Goal: Task Accomplishment & Management: Use online tool/utility

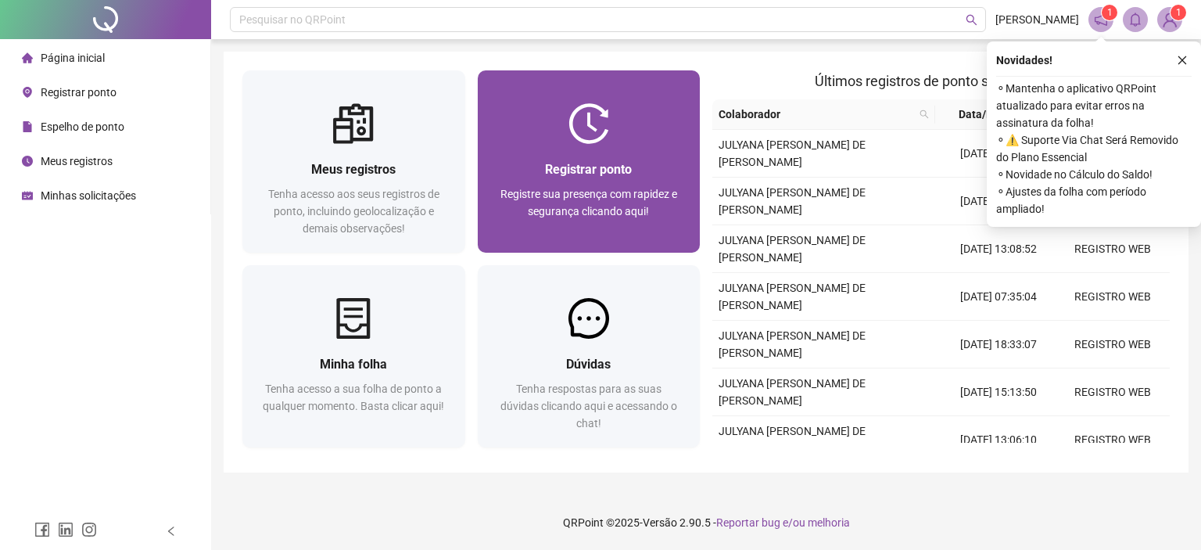
click at [584, 163] on span "Registrar ponto" at bounding box center [588, 169] width 87 height 15
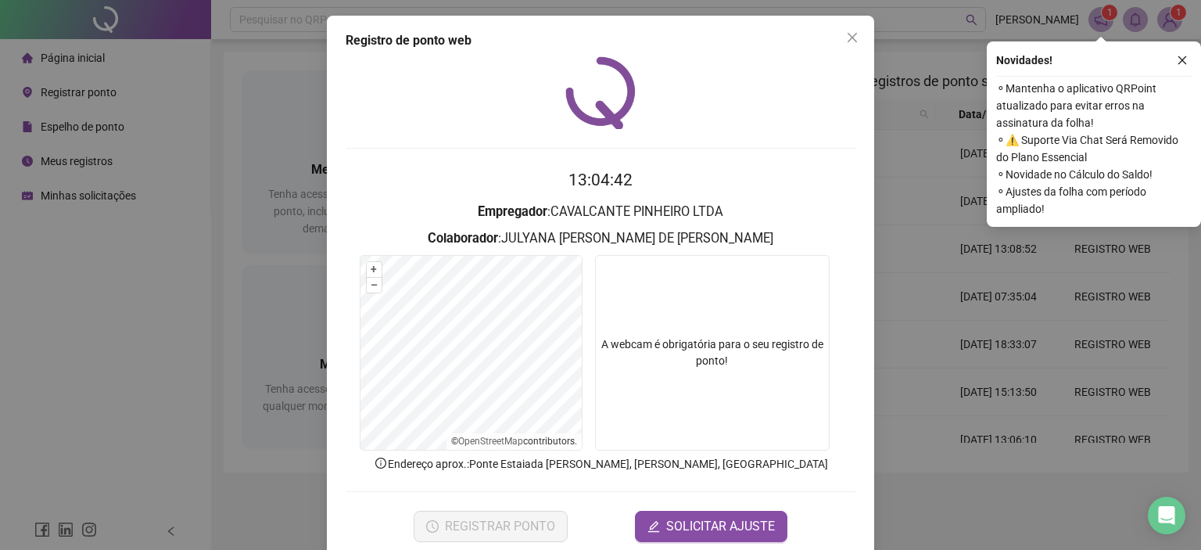
click at [1184, 56] on icon "close" at bounding box center [1182, 60] width 11 height 11
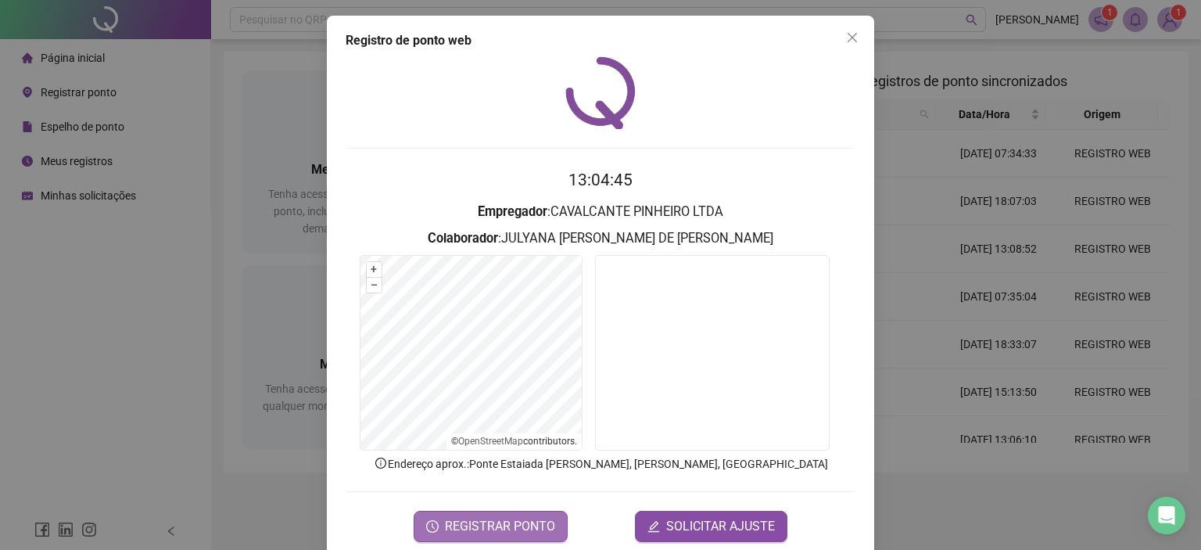
click at [504, 528] on span "REGISTRAR PONTO" at bounding box center [500, 526] width 110 height 19
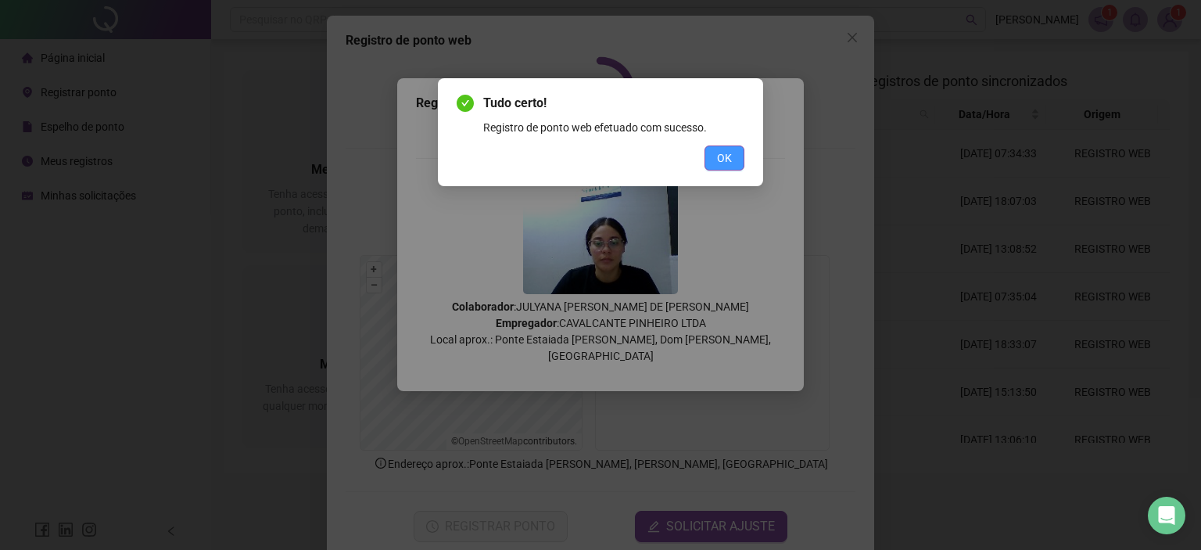
click at [727, 151] on span "OK" at bounding box center [724, 157] width 15 height 17
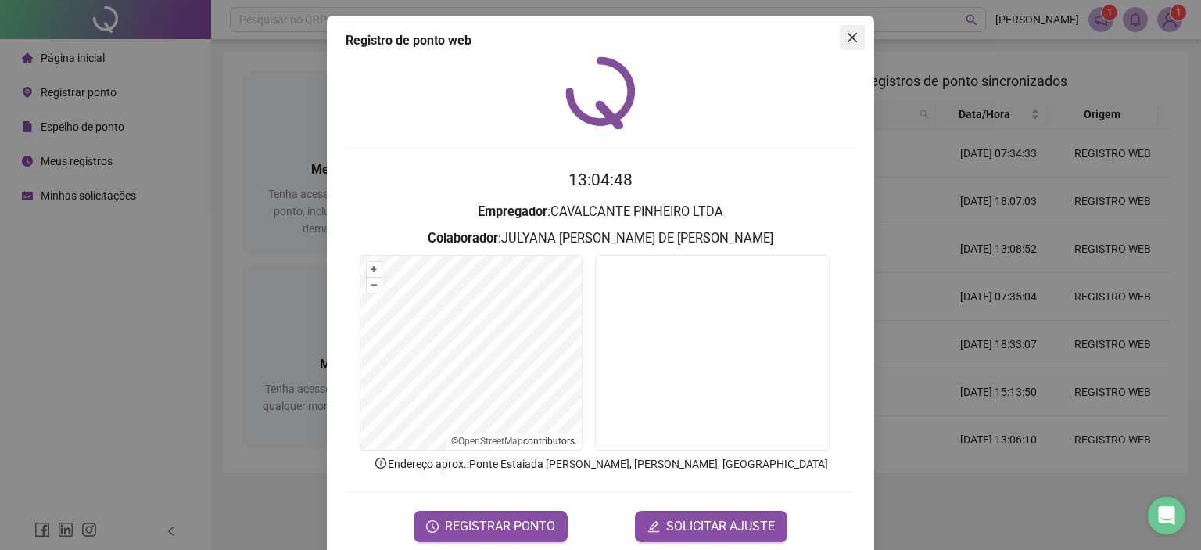
click at [852, 37] on span "Close" at bounding box center [852, 37] width 25 height 13
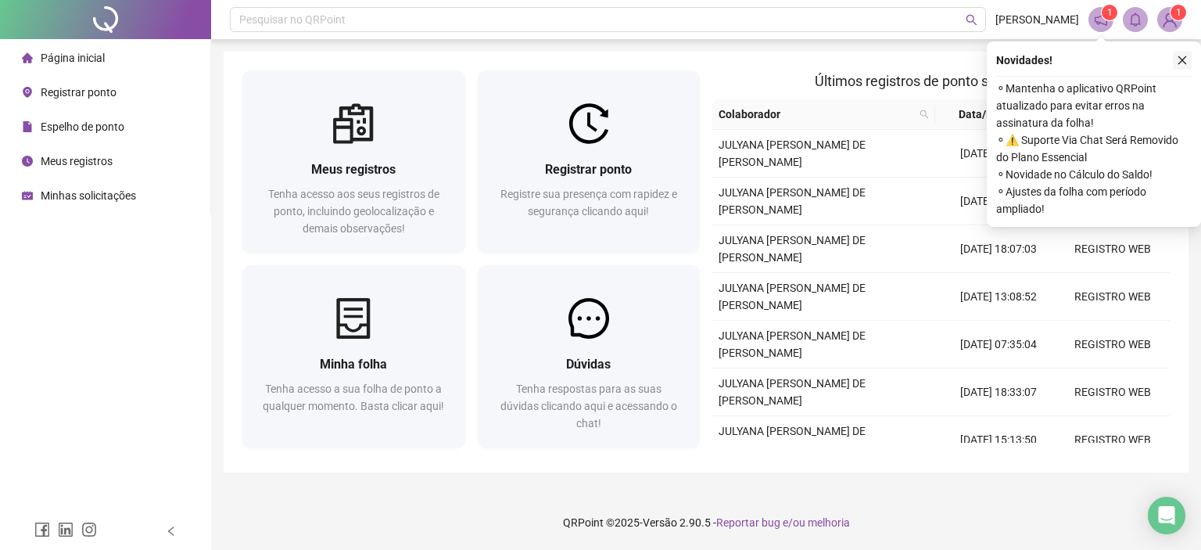
click at [1180, 63] on icon "close" at bounding box center [1182, 60] width 11 height 11
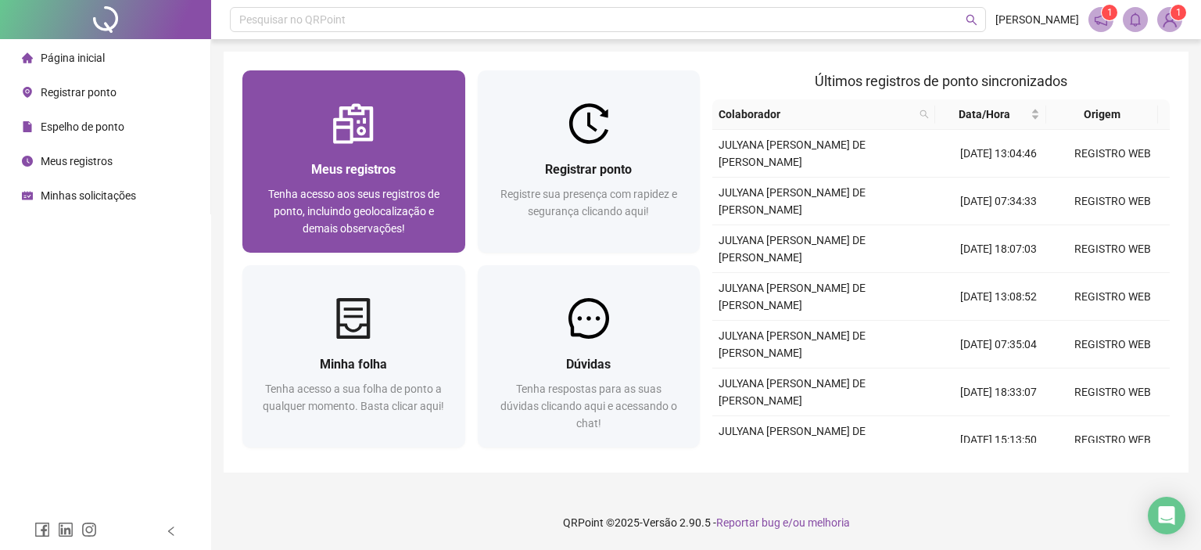
click at [389, 127] on div at bounding box center [353, 123] width 223 height 41
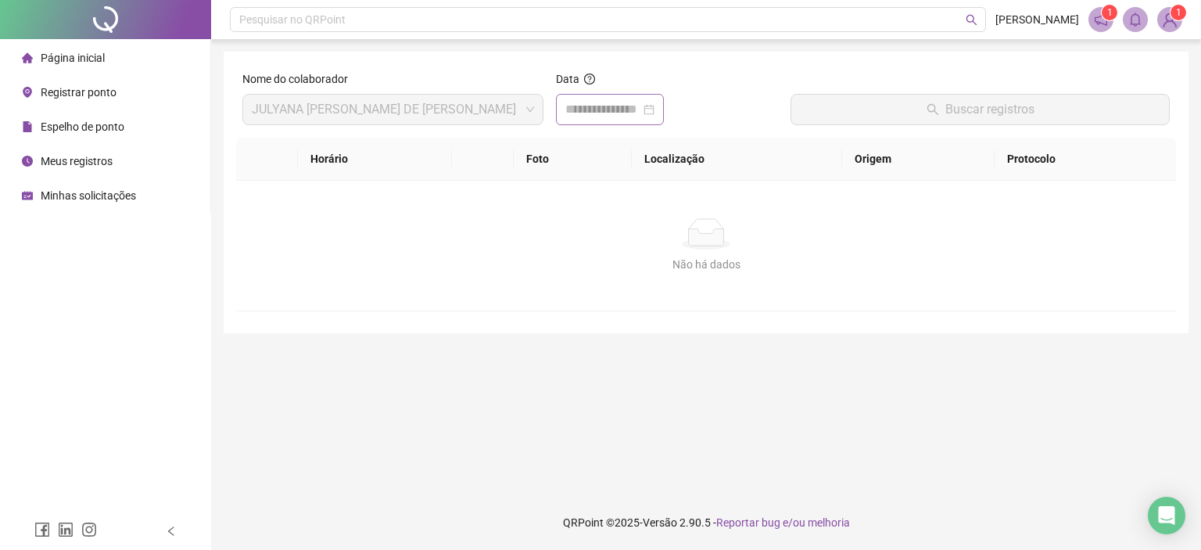
click at [655, 109] on div at bounding box center [609, 109] width 89 height 19
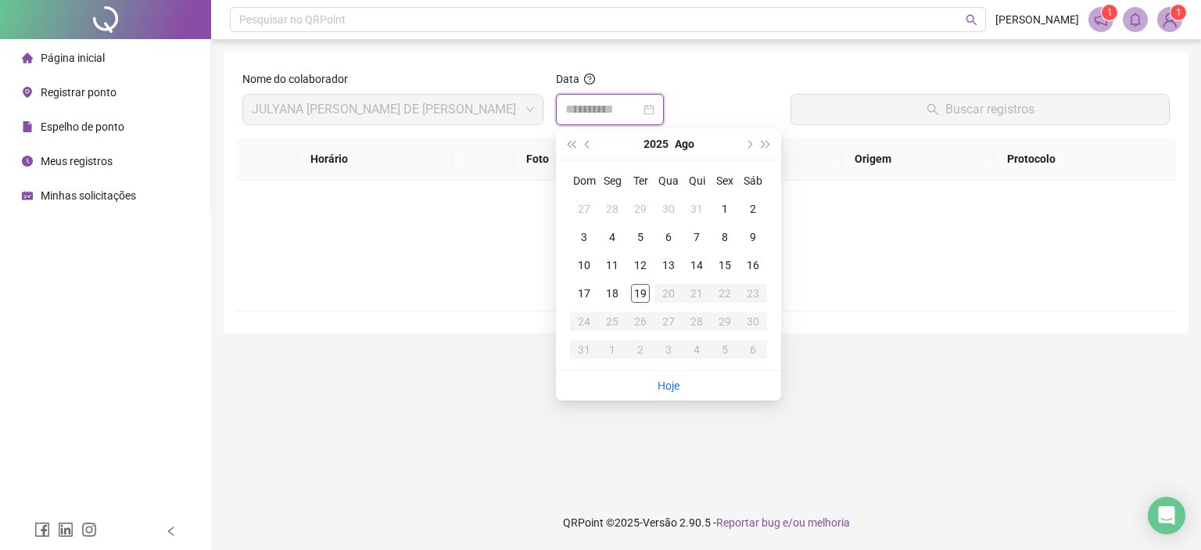
type input "**********"
click at [637, 304] on td "19" at bounding box center [640, 293] width 28 height 28
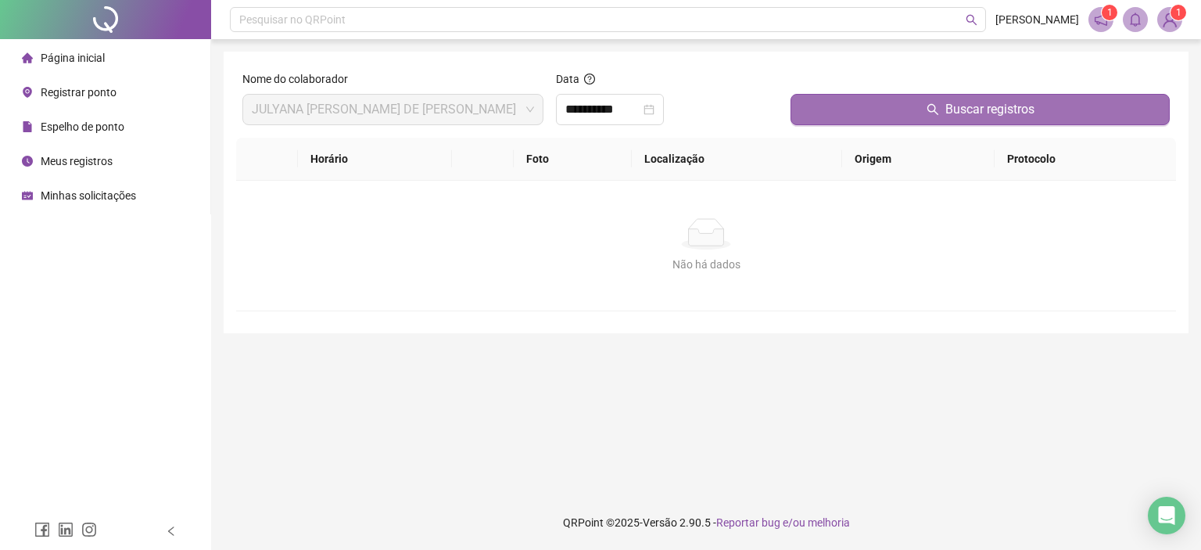
click at [844, 111] on button "Buscar registros" at bounding box center [980, 109] width 379 height 31
